Goal: Check status

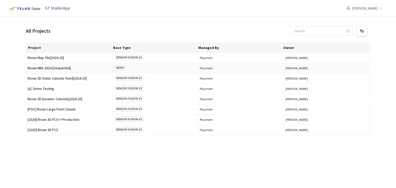
click at [40, 68] on span "Rivian HBA 2024 [Sequential]" at bounding box center [69, 68] width 83 height 4
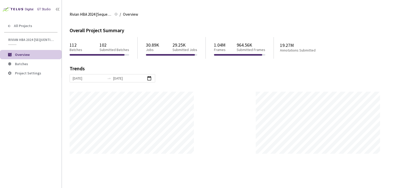
scroll to position [188, 396]
click at [16, 63] on span "Batches" at bounding box center [21, 64] width 13 height 5
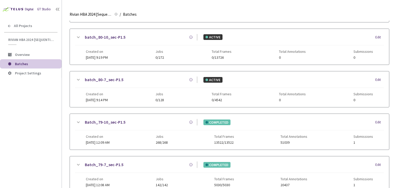
scroll to position [103, 0]
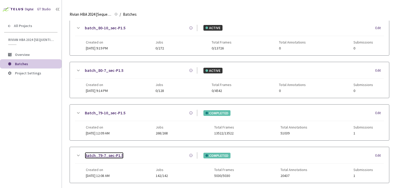
click at [113, 157] on link "Batch_79-7_sec-P1.5" at bounding box center [104, 155] width 39 height 6
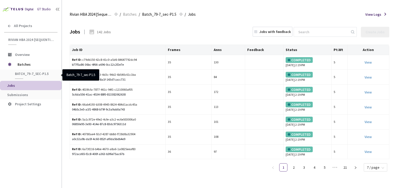
click at [30, 74] on span "Batch_79-7_sec-P1.5" at bounding box center [34, 74] width 38 height 4
click at [22, 73] on span "Batch_79-7_sec-P1.5" at bounding box center [34, 74] width 38 height 4
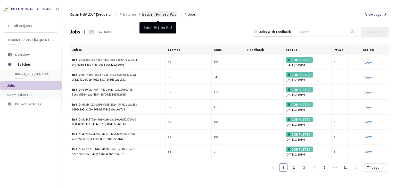
click at [171, 15] on span "Batch_79-7_sec-P1.5" at bounding box center [159, 14] width 34 height 6
click at [160, 15] on span "Batch_79-7_sec-P1.5" at bounding box center [159, 14] width 34 height 6
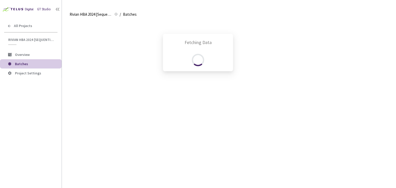
scroll to position [170, 0]
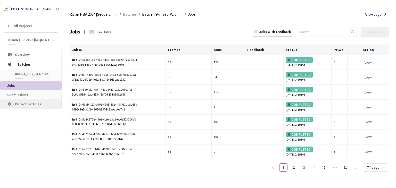
click at [25, 104] on span "Project Settings" at bounding box center [28, 104] width 26 height 5
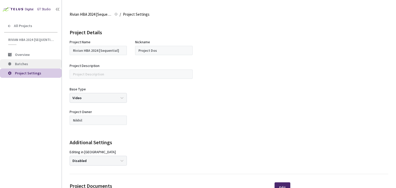
click at [14, 63] on li "Batches" at bounding box center [31, 63] width 62 height 9
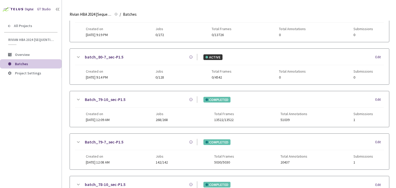
scroll to position [129, 0]
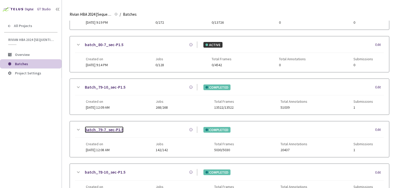
click at [102, 129] on link "Batch_79-7_sec-P1.5" at bounding box center [104, 129] width 39 height 6
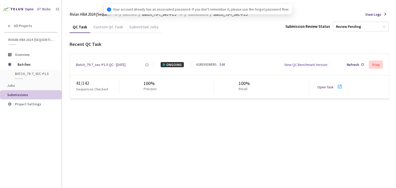
drag, startPoint x: 323, startPoint y: 87, endPoint x: 326, endPoint y: 90, distance: 4.6
click at [326, 90] on div "Open Task" at bounding box center [331, 86] width 29 height 7
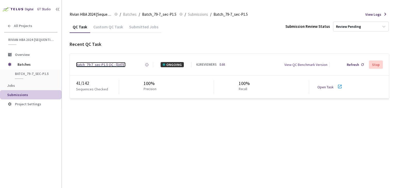
click at [115, 63] on div "Batch_79-7_sec-P1.5 QC - [DATE]" at bounding box center [100, 64] width 49 height 5
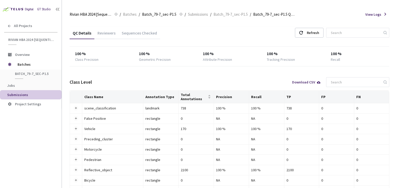
click at [106, 33] on div "Reviewers" at bounding box center [106, 34] width 24 height 9
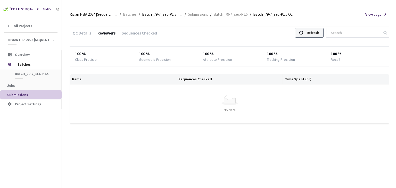
click at [317, 36] on div "Refresh" at bounding box center [313, 32] width 12 height 9
click at [319, 28] on div "Refresh" at bounding box center [313, 32] width 12 height 9
click at [312, 32] on div "Refresh" at bounding box center [309, 33] width 29 height 10
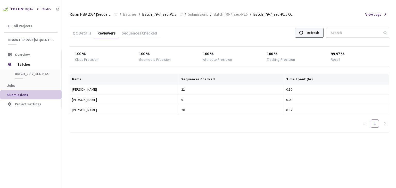
click at [317, 33] on div "Refresh" at bounding box center [313, 32] width 12 height 9
click at [313, 28] on div "Refresh" at bounding box center [309, 33] width 29 height 10
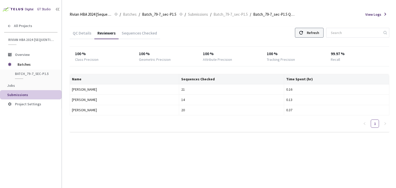
click at [313, 28] on div "Refresh" at bounding box center [309, 33] width 29 height 10
click at [303, 29] on div at bounding box center [301, 32] width 4 height 9
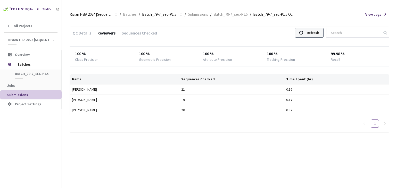
click at [303, 29] on div at bounding box center [301, 32] width 4 height 9
click at [303, 32] on icon at bounding box center [301, 33] width 4 height 4
click at [317, 35] on div "Refresh" at bounding box center [313, 32] width 12 height 9
